Goal: Communication & Community: Answer question/provide support

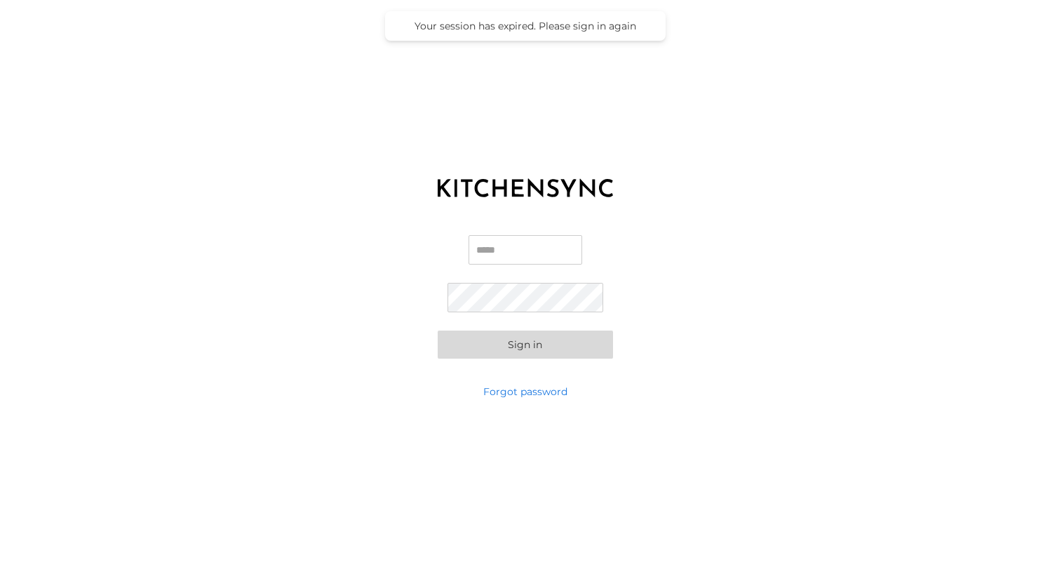
type input "**********"
click at [525, 344] on button "Sign in" at bounding box center [525, 344] width 175 height 28
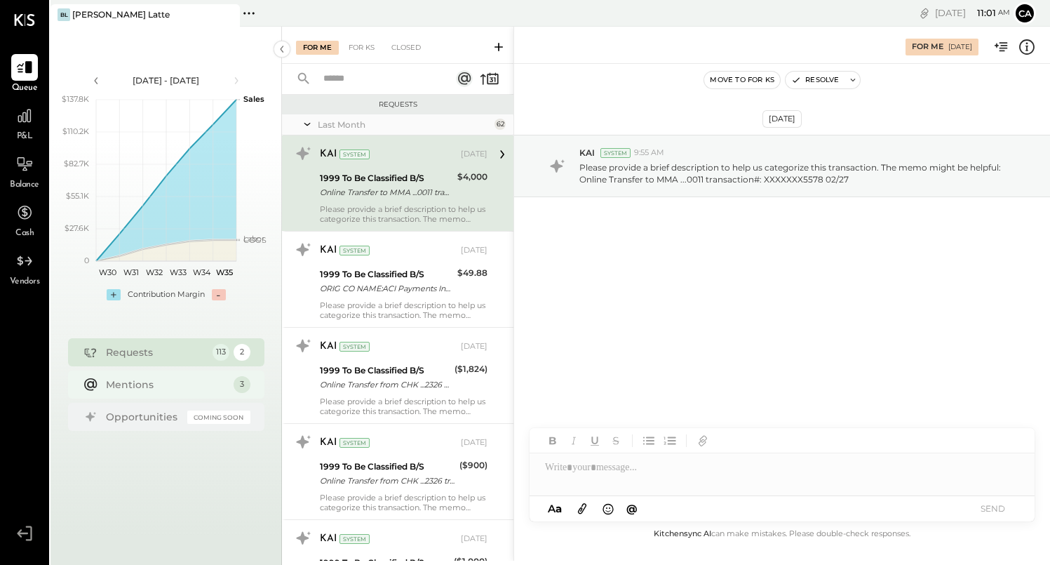
click at [196, 381] on div "Mentions" at bounding box center [166, 384] width 121 height 14
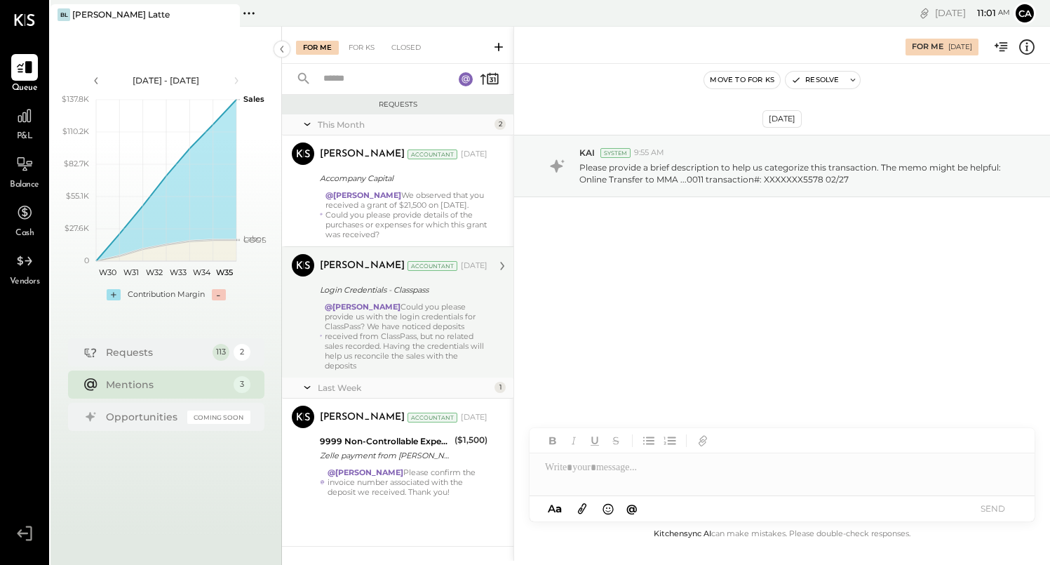
click at [456, 319] on div "@[PERSON_NAME] Could you please provide us with the login credentials for Class…" at bounding box center [406, 336] width 163 height 69
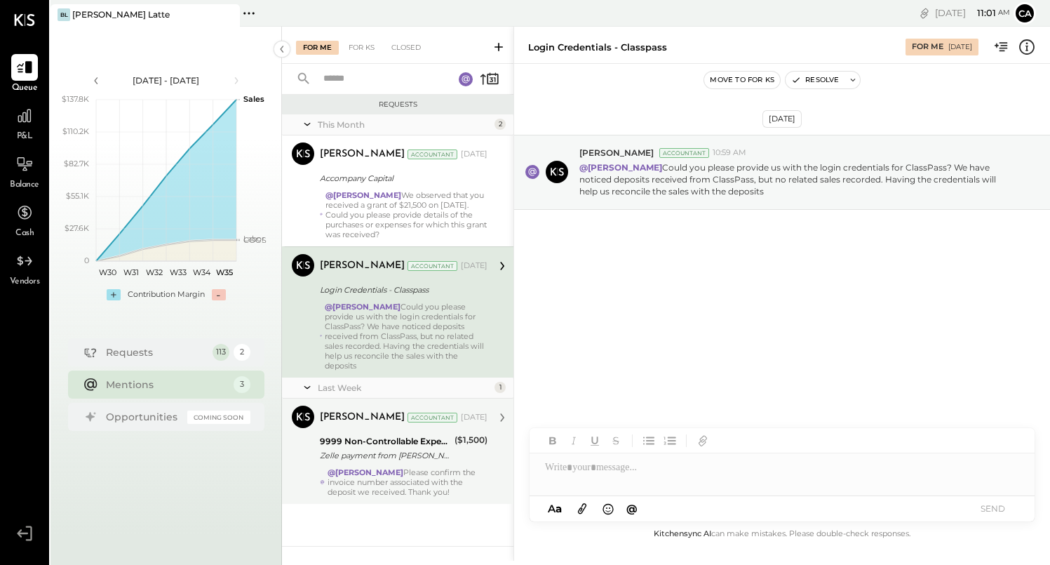
click at [450, 455] on div "Zelle payment from [PERSON_NAME] FOODS INC. 25074832983" at bounding box center [385, 455] width 130 height 14
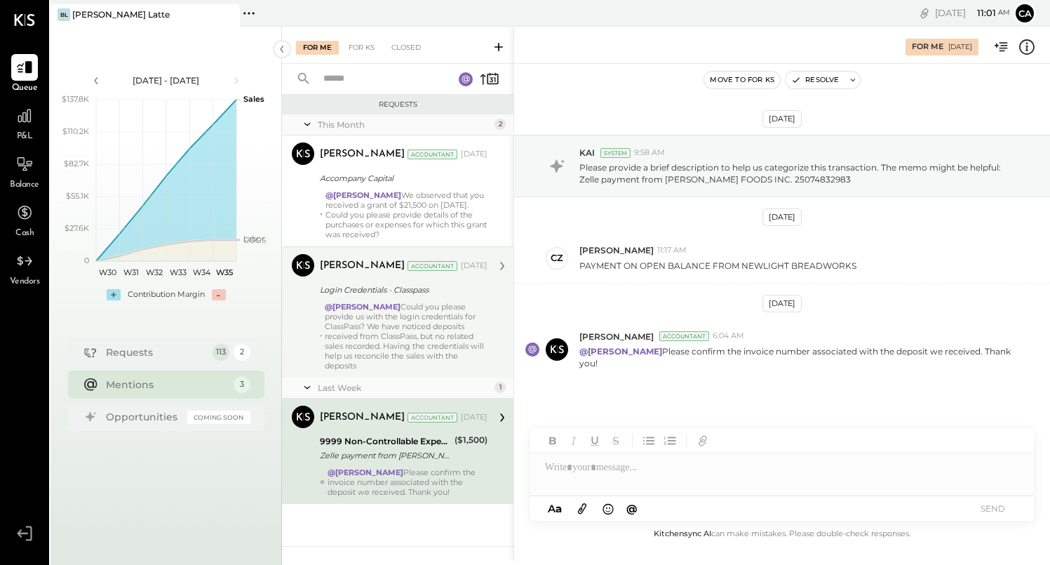
click at [589, 478] on div at bounding box center [782, 467] width 505 height 28
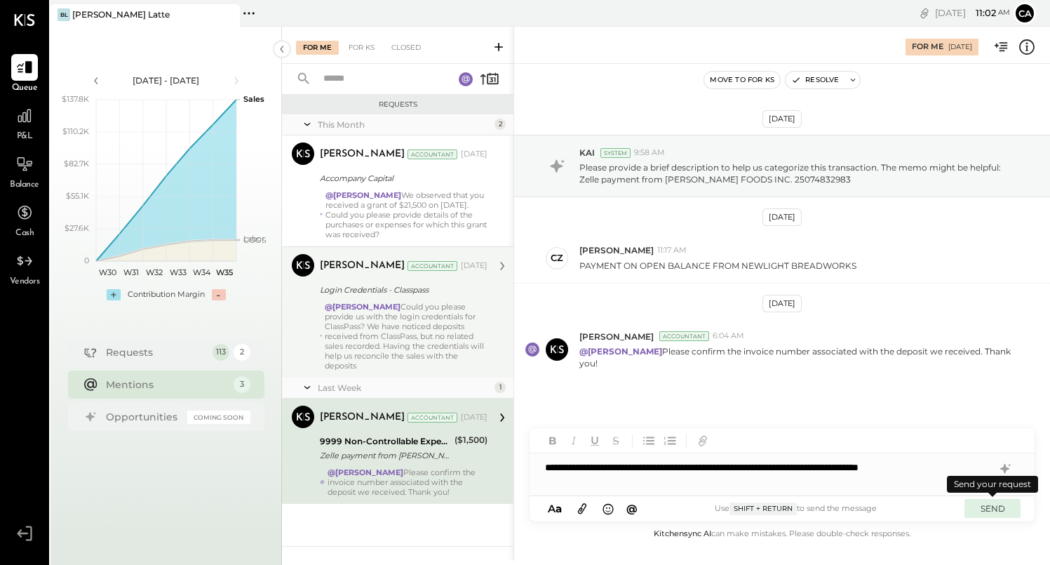
click at [996, 510] on button "SEND" at bounding box center [992, 508] width 56 height 19
